Goal: Task Accomplishment & Management: Complete application form

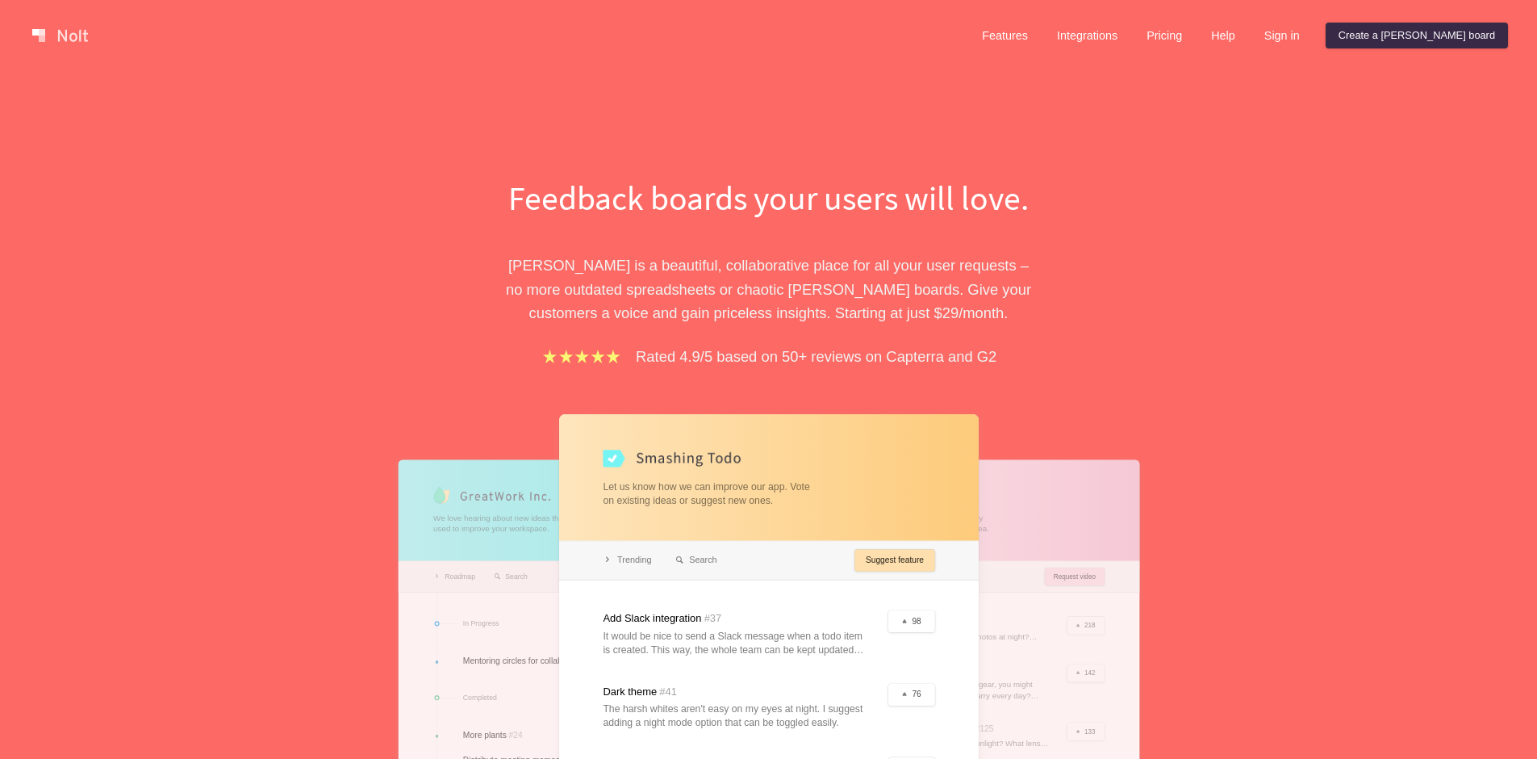
click at [1291, 107] on div "Feedback boards your users will love. [PERSON_NAME] is a beautiful, collaborati…" at bounding box center [768, 533] width 1537 height 925
click at [1313, 36] on link "Sign in" at bounding box center [1282, 36] width 61 height 26
click at [1318, 132] on div "Feedback boards your users will love. [PERSON_NAME] is a beautiful, collaborati…" at bounding box center [768, 533] width 1537 height 925
click at [1313, 33] on link "Sign in" at bounding box center [1282, 36] width 61 height 26
click at [1348, 86] on div "Feedback boards your users will love. [PERSON_NAME] is a beautiful, collaborati…" at bounding box center [768, 533] width 1537 height 925
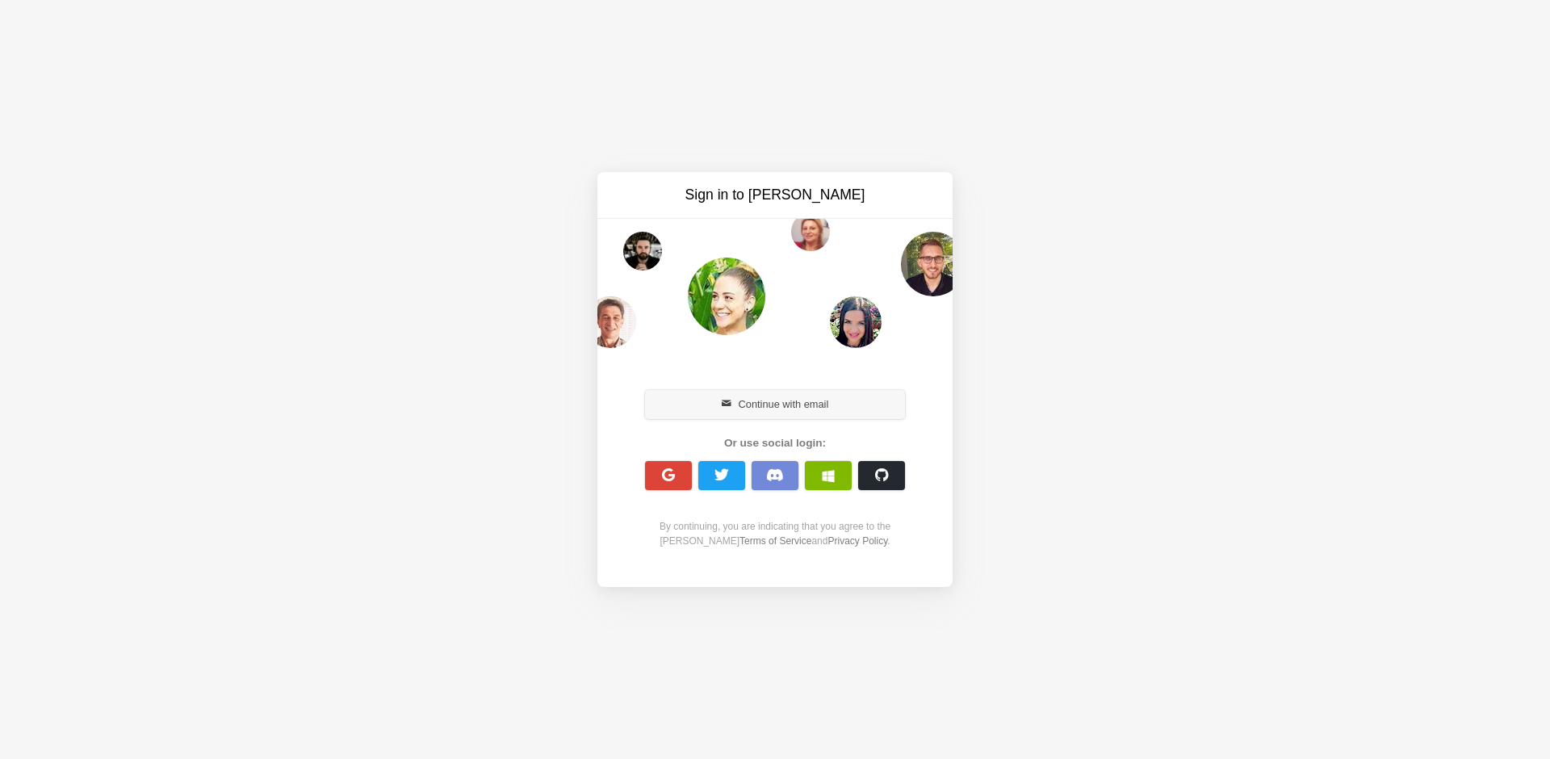
click at [788, 400] on button "Continue with email" at bounding box center [775, 404] width 260 height 29
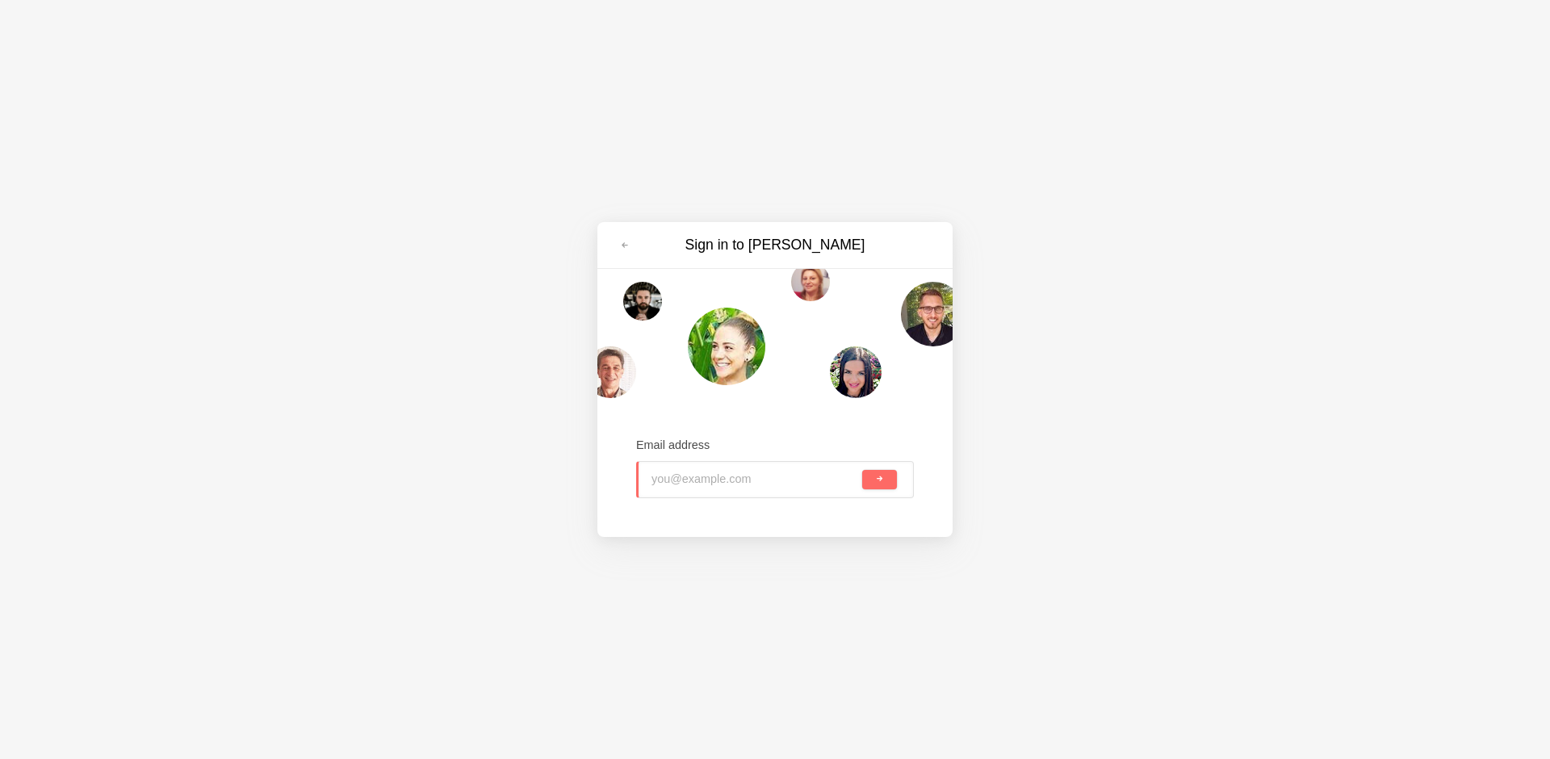
click at [741, 486] on input "email" at bounding box center [754, 480] width 207 height 36
click at [751, 478] on input "email" at bounding box center [754, 480] width 207 height 36
click at [751, 479] on input "email" at bounding box center [754, 480] width 207 height 36
click at [794, 483] on input "email" at bounding box center [754, 480] width 207 height 36
